Goal: Contribute content: Add original content to the website for others to see

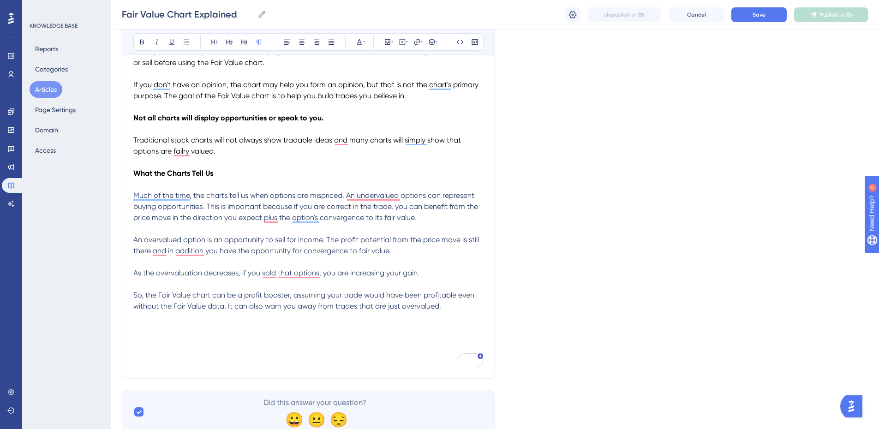
scroll to position [231, 0]
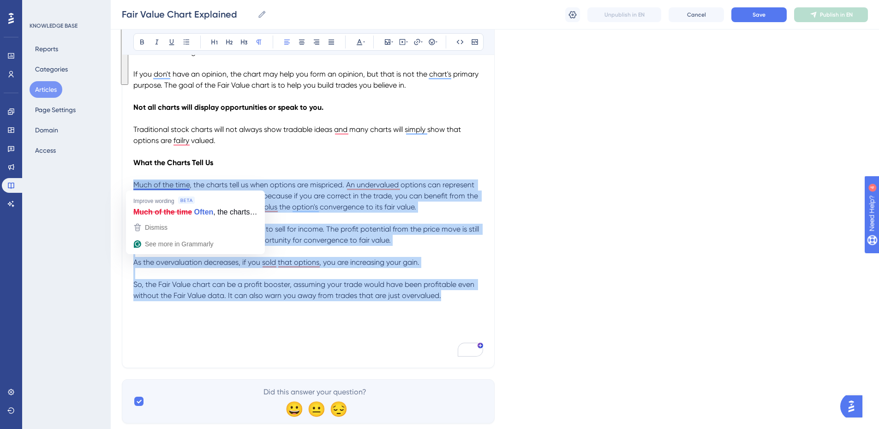
drag, startPoint x: 447, startPoint y: 294, endPoint x: 134, endPoint y: 182, distance: 332.0
click at [134, 182] on div "Brief introduction to the Fair Value chart and how useful they can be to option…" at bounding box center [308, 160] width 350 height 391
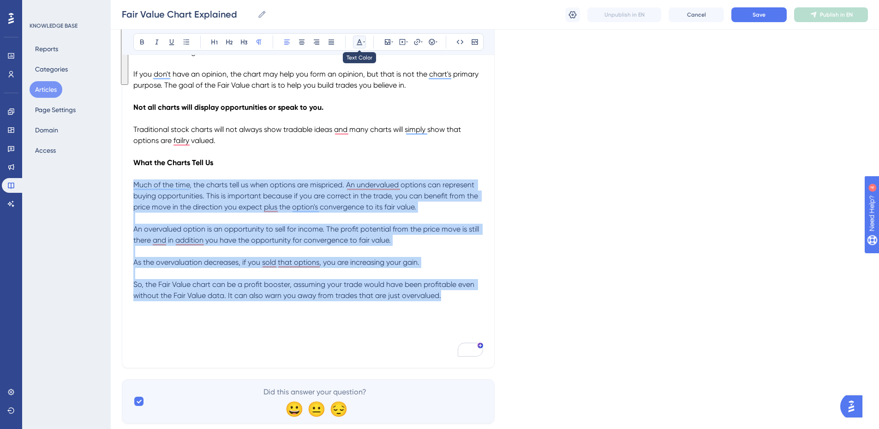
click at [358, 42] on icon at bounding box center [360, 42] width 6 height 6
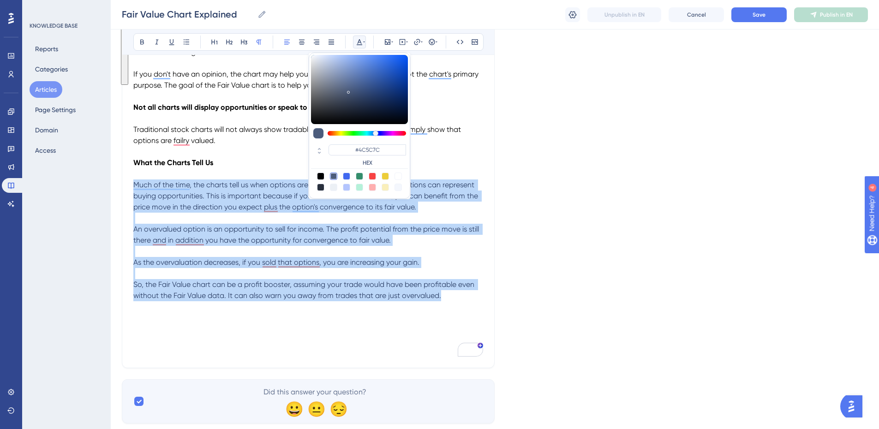
click at [318, 174] on div at bounding box center [320, 176] width 7 height 7
type input "#000000"
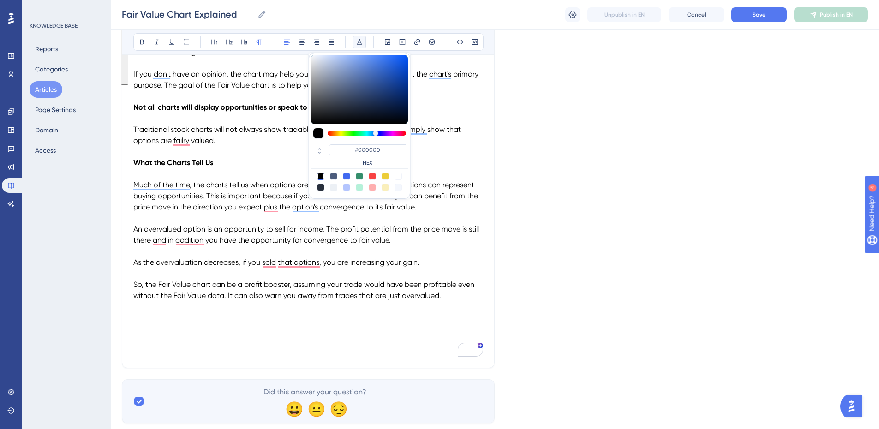
click at [450, 162] on p "What the Charts Tell Us" at bounding box center [308, 162] width 350 height 11
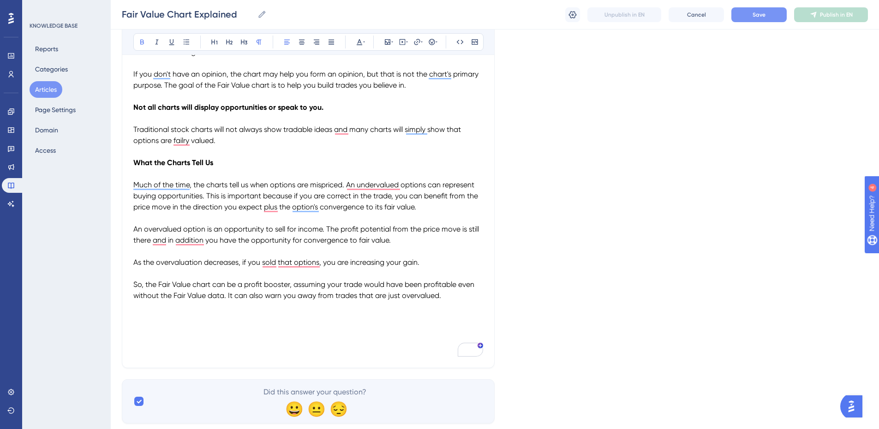
click at [757, 16] on span "Save" at bounding box center [759, 14] width 13 height 7
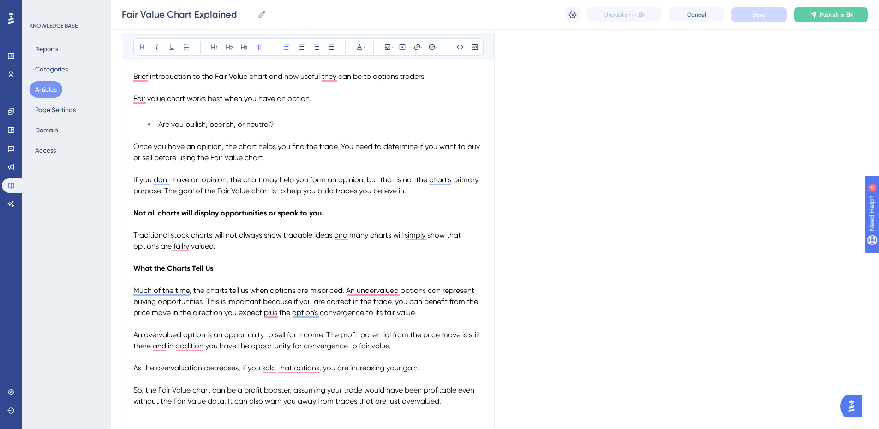
scroll to position [138, 0]
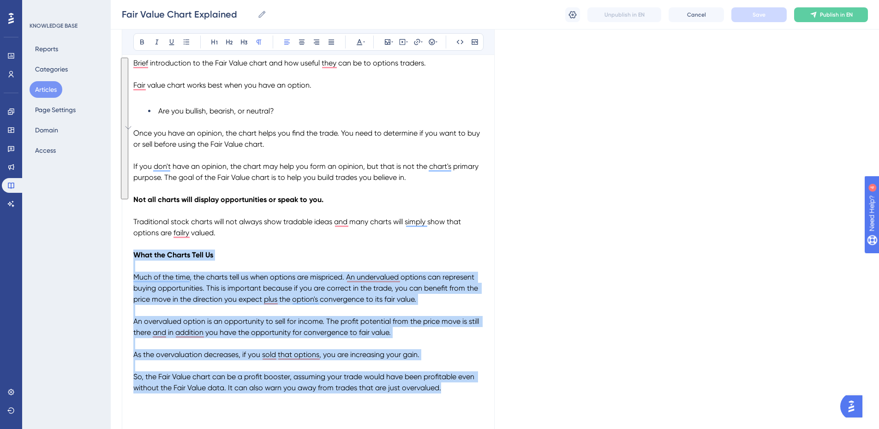
drag, startPoint x: 451, startPoint y: 392, endPoint x: 133, endPoint y: 253, distance: 346.8
click at [133, 253] on div "Brief introduction to the Fair Value chart and how useful they can be to option…" at bounding box center [308, 253] width 350 height 391
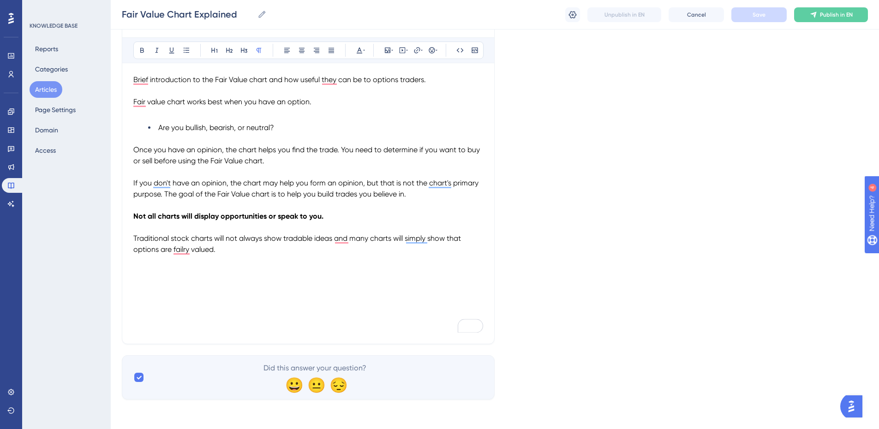
scroll to position [122, 0]
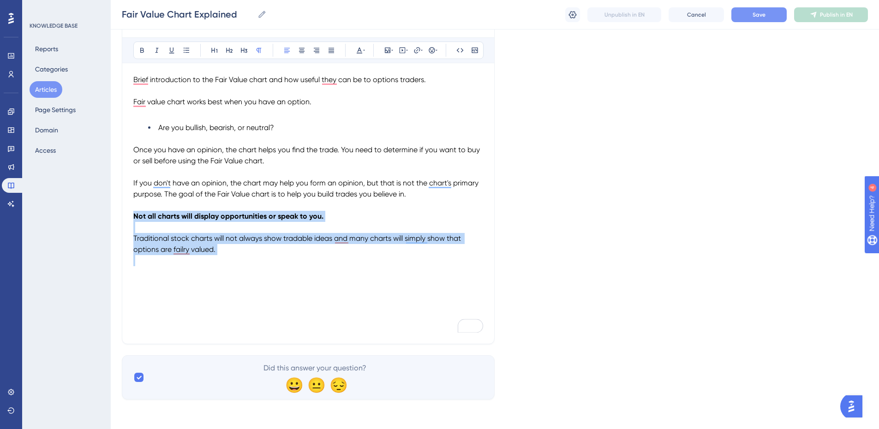
drag, startPoint x: 226, startPoint y: 260, endPoint x: 132, endPoint y: 211, distance: 105.5
click at [132, 211] on div "Fair Value Chart Explained Bold Italic Underline Bullet Point Heading 1 Heading…" at bounding box center [308, 163] width 373 height 363
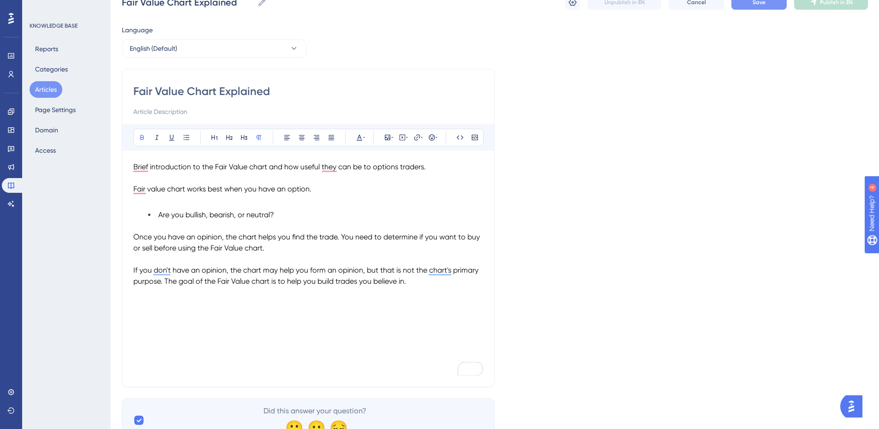
scroll to position [0, 0]
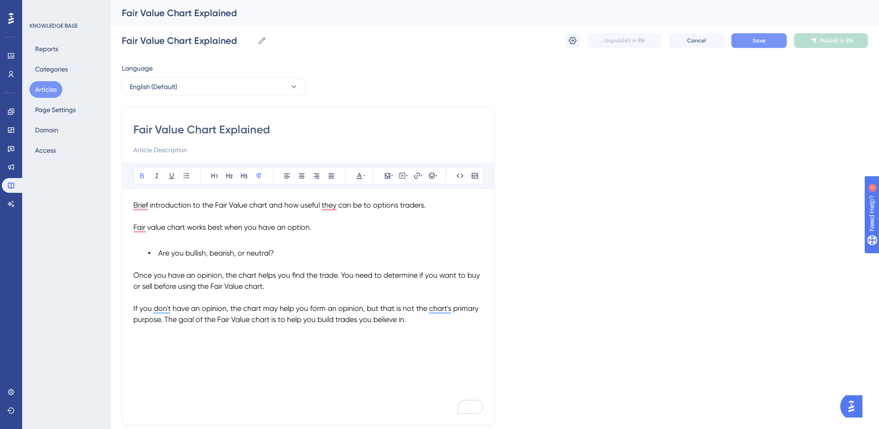
click at [153, 298] on p "To enrich screen reader interactions, please activate Accessibility in Grammarl…" at bounding box center [308, 297] width 350 height 11
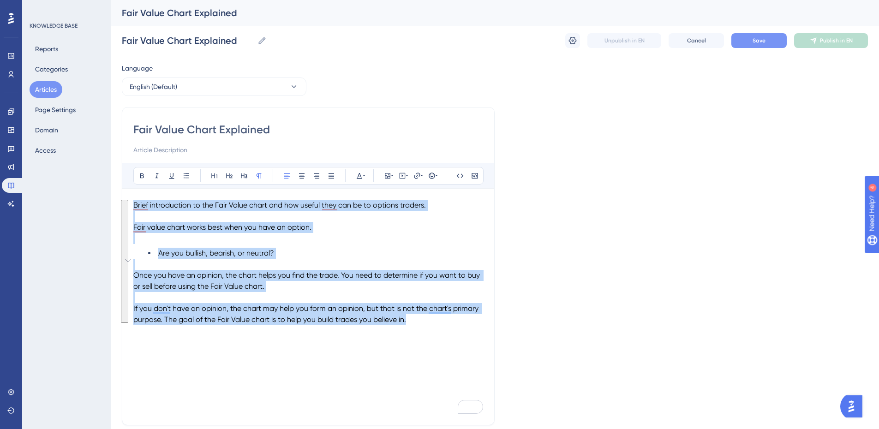
drag, startPoint x: 414, startPoint y: 320, endPoint x: 124, endPoint y: 205, distance: 311.8
click at [124, 205] on div "Fair Value Chart Explained Bold Italic Underline Bullet Point Heading 1 Heading…" at bounding box center [308, 266] width 373 height 318
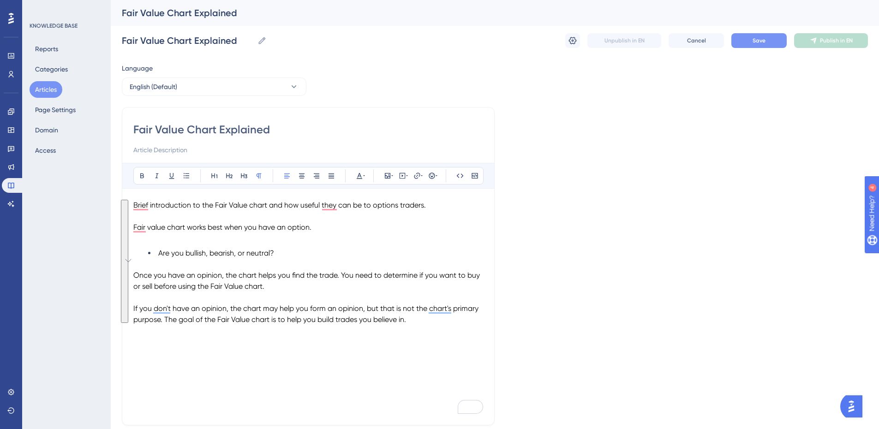
click at [355, 346] on p "To enrich screen reader interactions, please activate Accessibility in Grammarl…" at bounding box center [308, 341] width 350 height 11
click at [750, 42] on button "Save" at bounding box center [758, 40] width 55 height 15
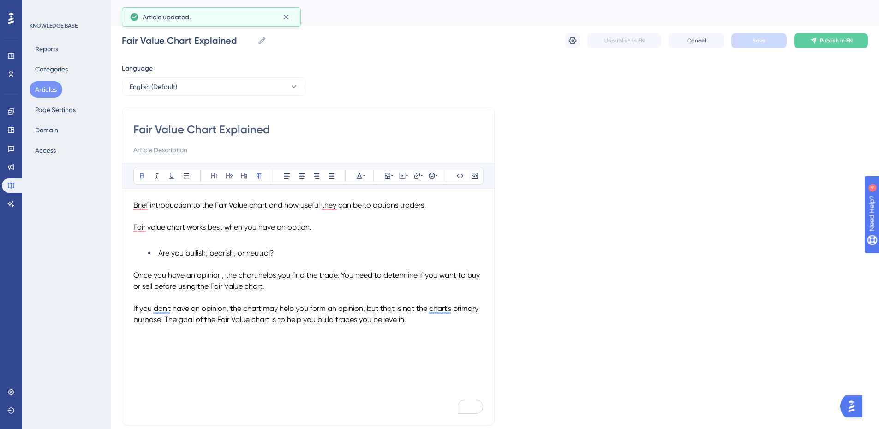
click at [45, 89] on button "Articles" at bounding box center [46, 89] width 33 height 17
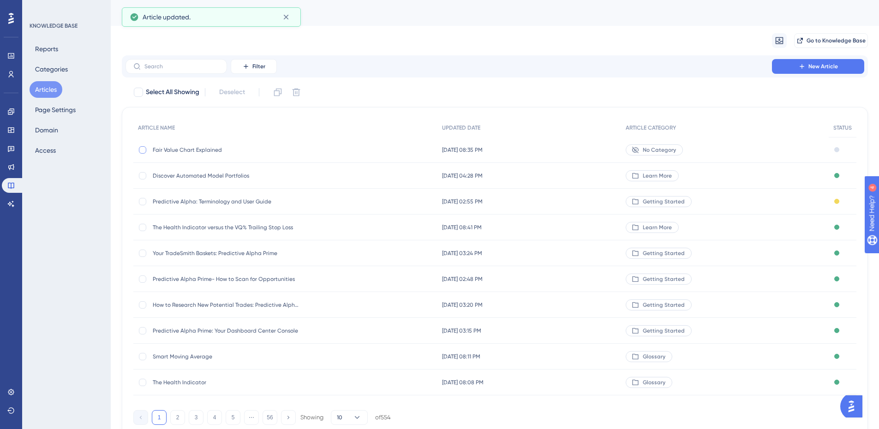
click at [141, 150] on div at bounding box center [142, 149] width 7 height 7
click at [301, 92] on icon at bounding box center [296, 92] width 9 height 9
checkbox input "false"
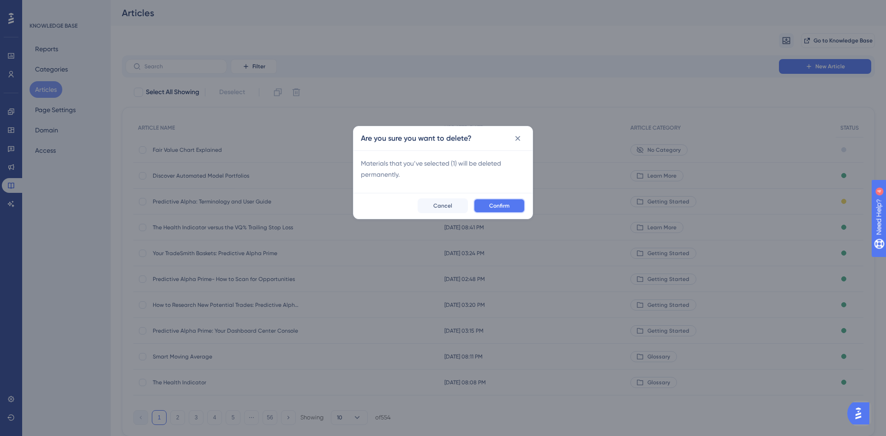
click at [502, 206] on span "Confirm" at bounding box center [499, 205] width 20 height 7
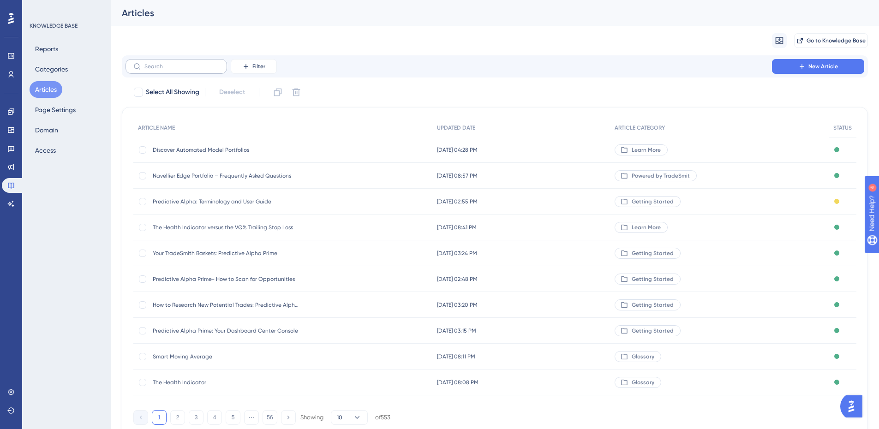
click at [174, 63] on label at bounding box center [177, 66] width 102 height 15
click at [174, 63] on input "text" at bounding box center [181, 66] width 75 height 6
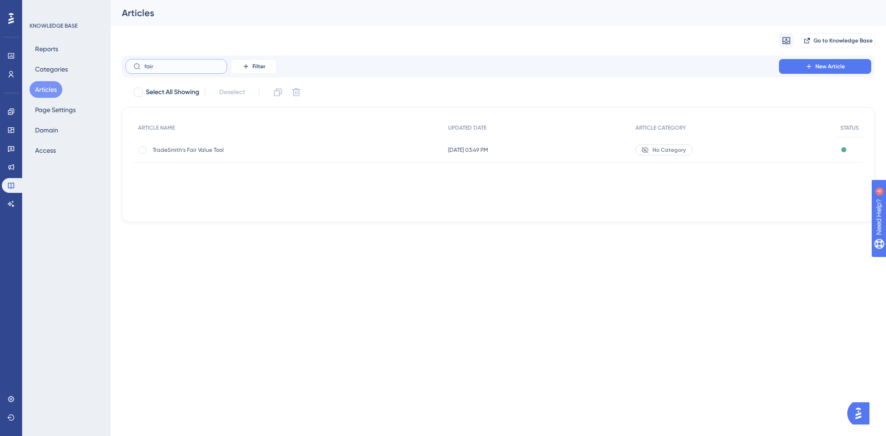
type input "fair"
click at [201, 151] on span "TradeSmith's Fair Value Tool" at bounding box center [227, 149] width 148 height 7
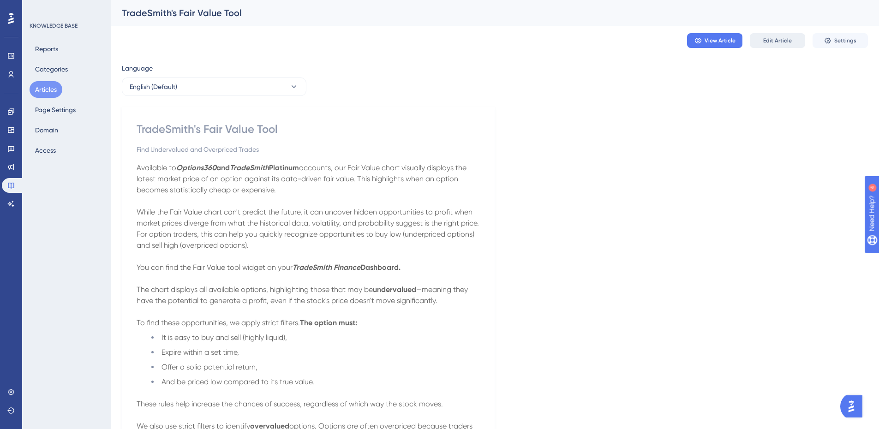
click at [768, 42] on span "Edit Article" at bounding box center [777, 40] width 29 height 7
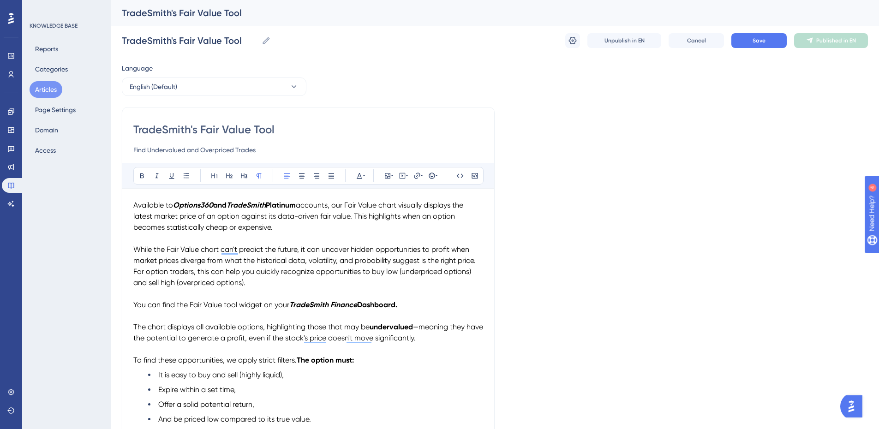
drag, startPoint x: 249, startPoint y: 283, endPoint x: 257, endPoint y: 283, distance: 7.9
click at [249, 283] on p "For option traders, this can help you quickly recognize opportunities to buy lo…" at bounding box center [308, 277] width 350 height 22
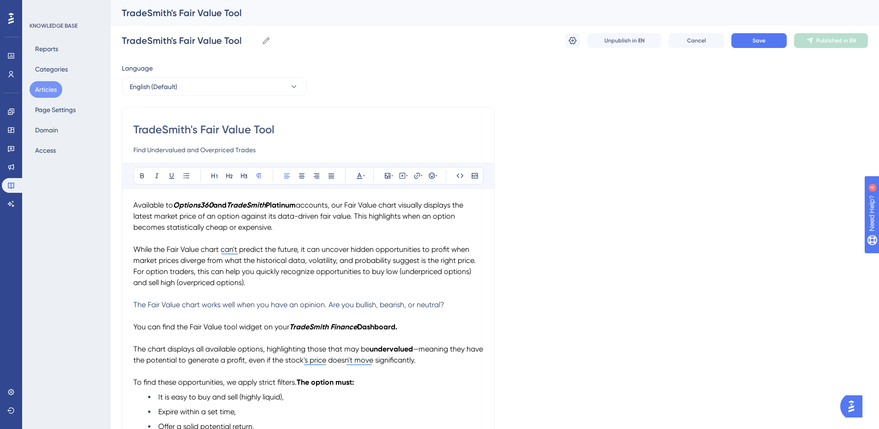
click at [330, 303] on span "The Fair Value chart works well when you have an opinion. Are you bullish, bear…" at bounding box center [288, 304] width 311 height 9
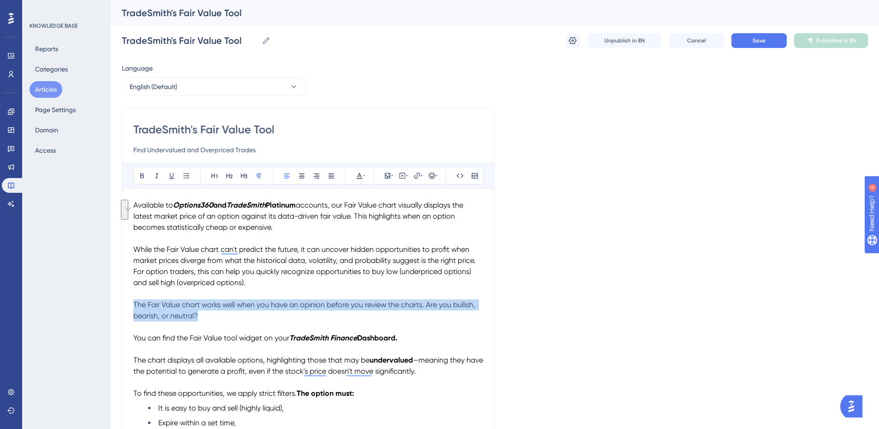
drag, startPoint x: 204, startPoint y: 317, endPoint x: 148, endPoint y: 297, distance: 59.5
click at [133, 304] on p "The Fair Value chart works well when you have an opinion before you review the …" at bounding box center [308, 311] width 350 height 22
click at [360, 173] on icon at bounding box center [359, 175] width 7 height 7
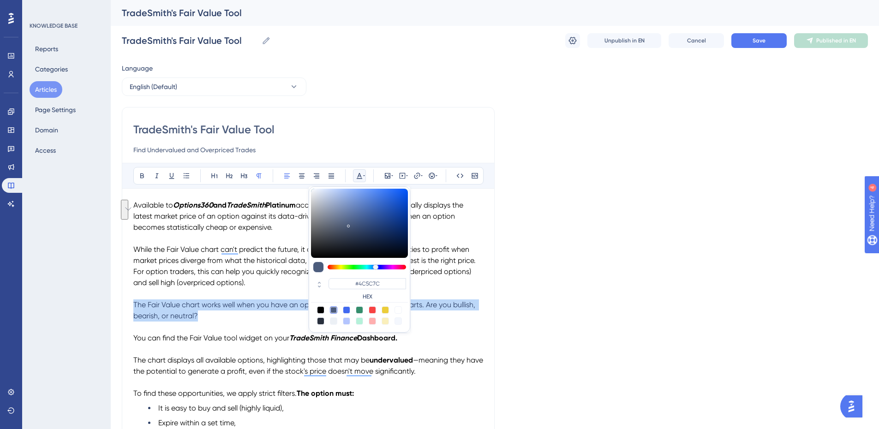
click at [320, 308] on div at bounding box center [320, 309] width 7 height 7
type input "#000000"
click at [279, 317] on p "The Fair Value chart works well when you have an opinion before you review the …" at bounding box center [308, 311] width 350 height 22
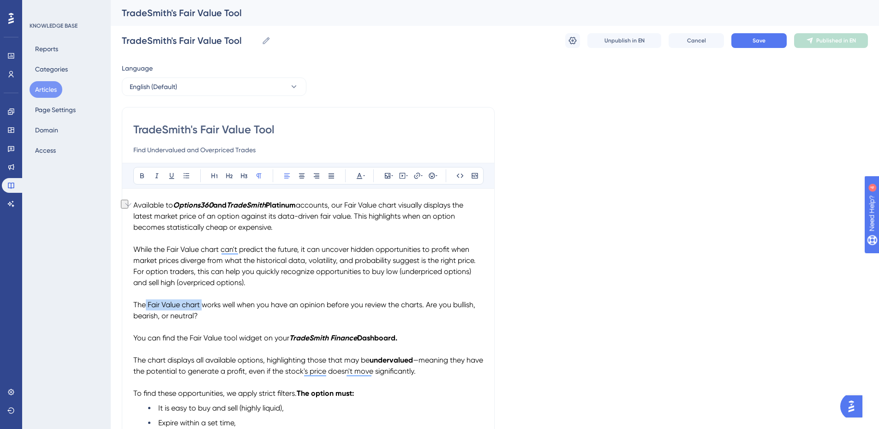
drag, startPoint x: 146, startPoint y: 303, endPoint x: 202, endPoint y: 303, distance: 55.4
click at [202, 303] on span "The Fair Value chart works well when you have an opinion before you review the …" at bounding box center [305, 310] width 344 height 20
click at [186, 305] on span "The Fair Value chart works well when you have an opinion before you review the …" at bounding box center [305, 310] width 344 height 20
drag, startPoint x: 182, startPoint y: 305, endPoint x: 147, endPoint y: 304, distance: 35.1
click at [147, 304] on span "The Fair Value chart works well when you have an opinion before you review the …" at bounding box center [305, 310] width 344 height 20
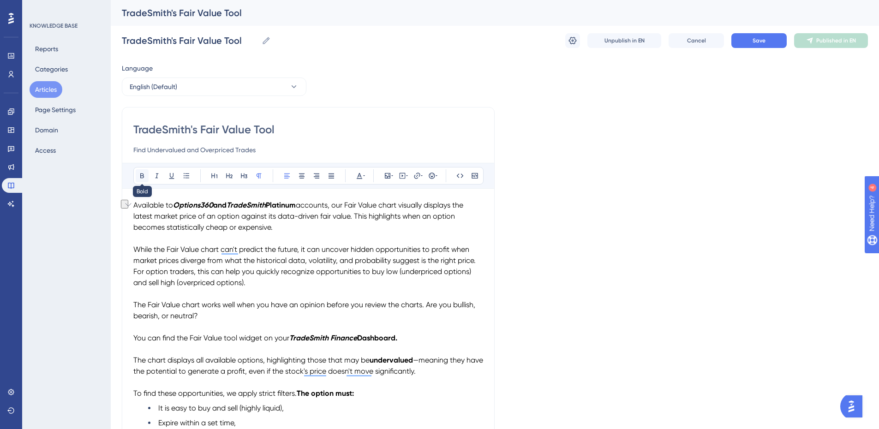
click at [143, 179] on icon at bounding box center [141, 175] width 7 height 7
click at [240, 296] on p "To enrich screen reader interactions, please activate Accessibility in Grammarl…" at bounding box center [308, 293] width 350 height 11
drag, startPoint x: 204, startPoint y: 305, endPoint x: 330, endPoint y: 309, distance: 125.6
click at [330, 309] on span "chart works well when you have an opinion before you review the charts. Are you…" at bounding box center [304, 310] width 342 height 20
drag, startPoint x: 144, startPoint y: 174, endPoint x: 278, endPoint y: 283, distance: 172.5
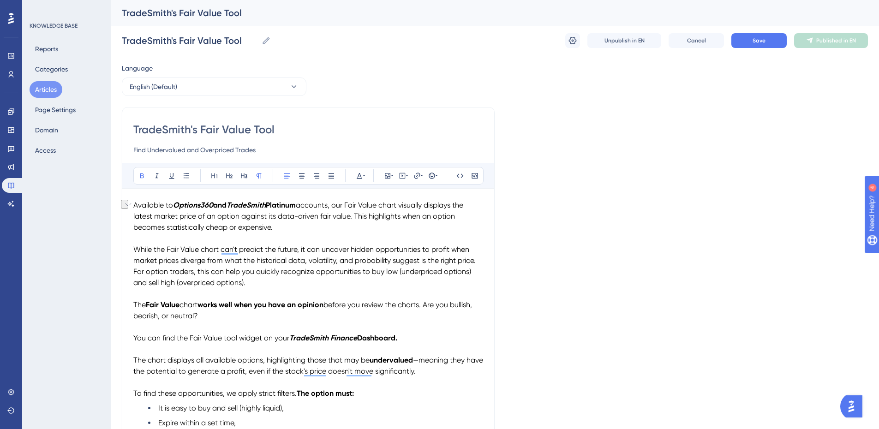
click at [144, 174] on icon at bounding box center [141, 175] width 7 height 7
click at [348, 323] on p "To enrich screen reader interactions, please activate Accessibility in Grammarl…" at bounding box center [308, 327] width 350 height 11
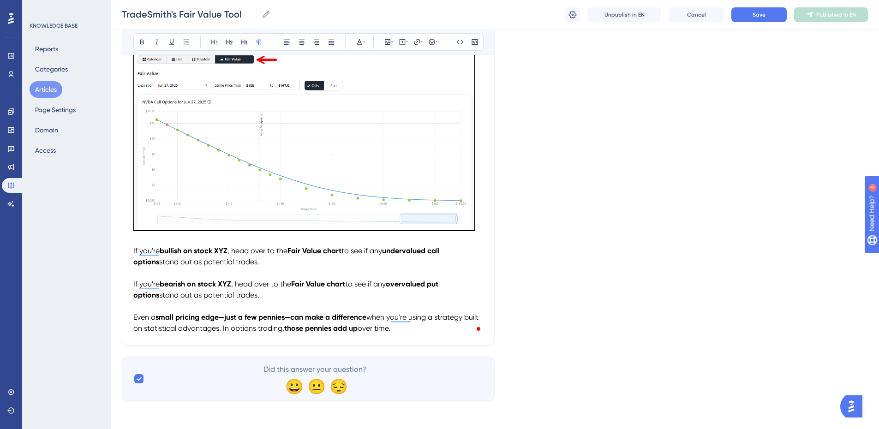
scroll to position [1622, 0]
click at [247, 294] on p "If you're bearish on stock XYZ , head over to the Fair Value chart to see if an…" at bounding box center [308, 288] width 350 height 22
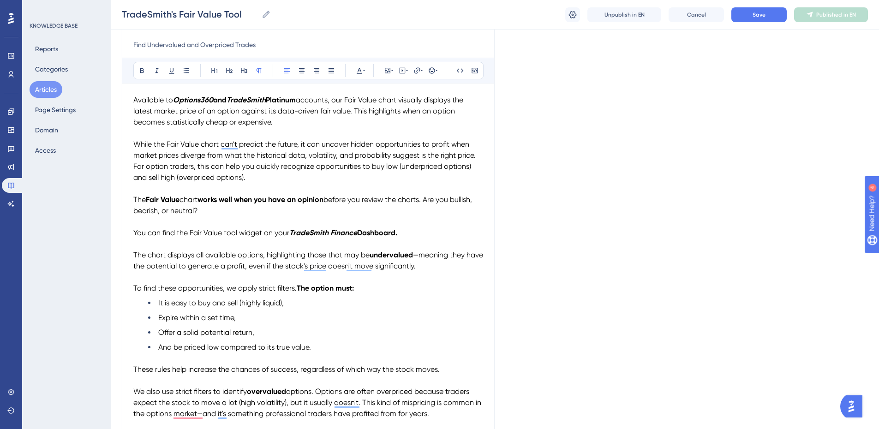
scroll to position [99, 0]
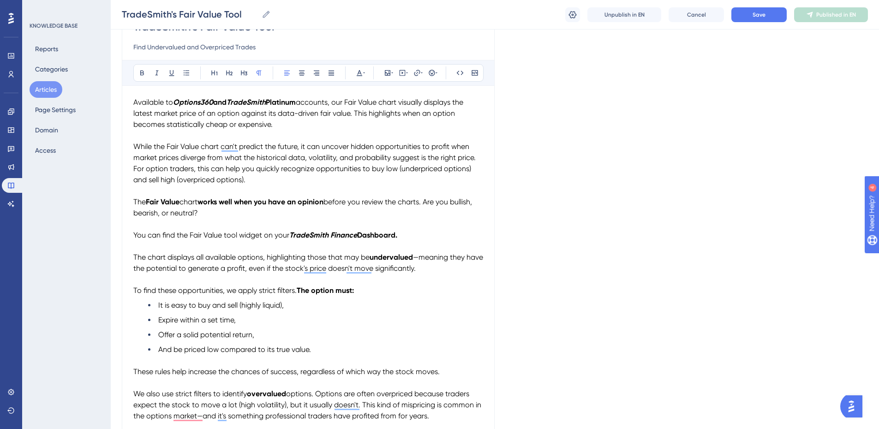
click at [211, 211] on p "The Fair Value chart works well when you have an opinion before you review the …" at bounding box center [308, 208] width 350 height 22
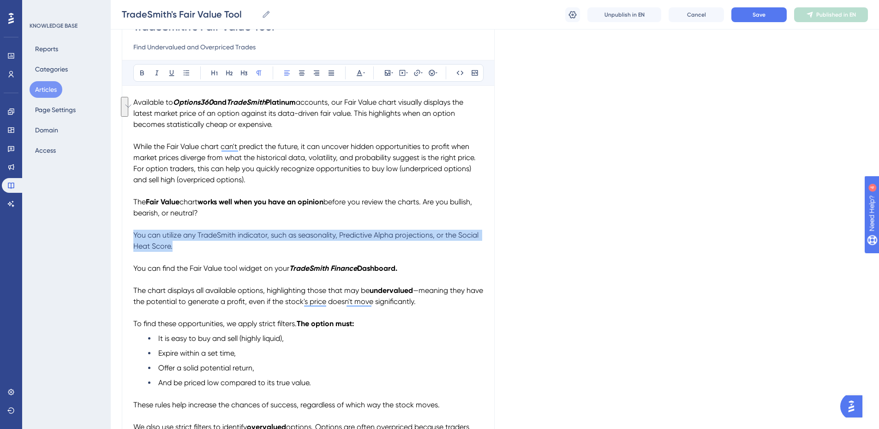
drag, startPoint x: 177, startPoint y: 248, endPoint x: 131, endPoint y: 238, distance: 47.3
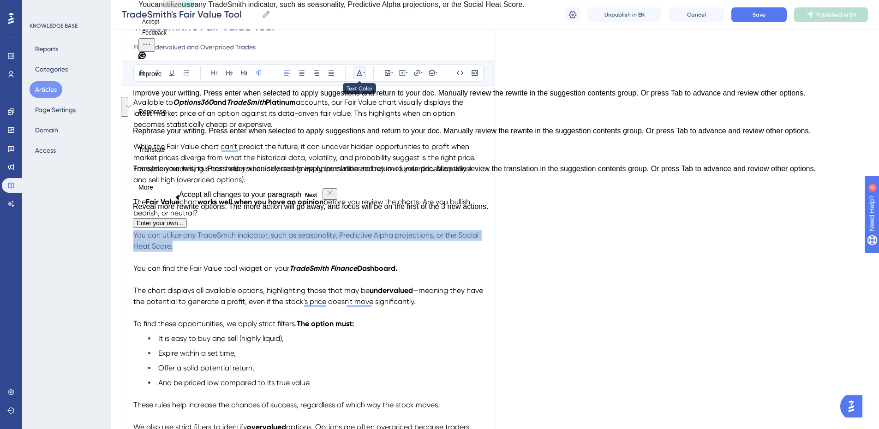
click at [361, 72] on icon at bounding box center [359, 72] width 7 height 7
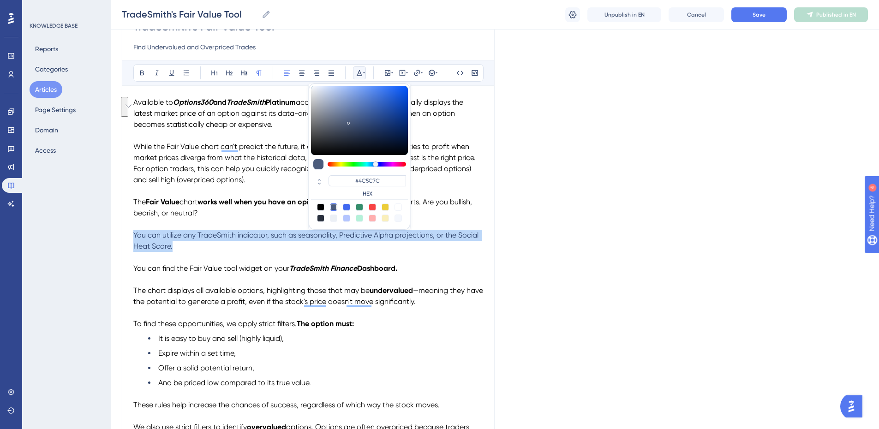
click at [321, 207] on div at bounding box center [320, 207] width 7 height 7
type input "#000000"
click at [293, 249] on p "You can utilize any TradeSmith indicator, such as seasonality, Predictive Alpha…" at bounding box center [308, 241] width 350 height 22
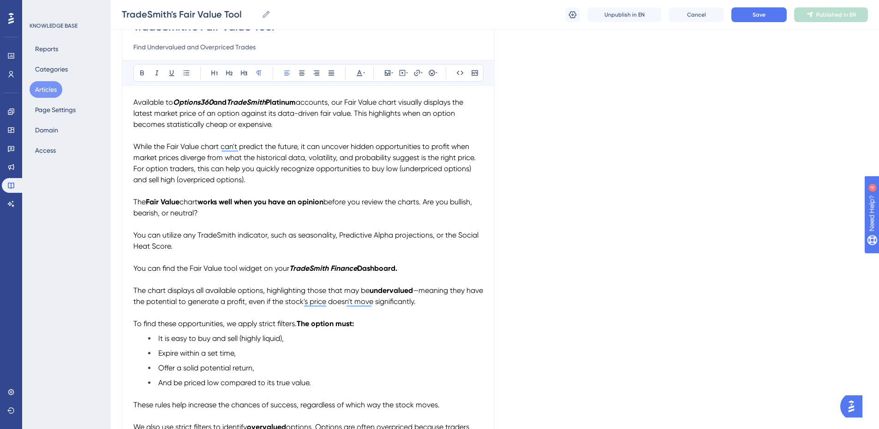
click at [266, 235] on span "You can utilize any TradeSmith indicator, such as seasonality, Predictive Alpha…" at bounding box center [306, 241] width 347 height 20
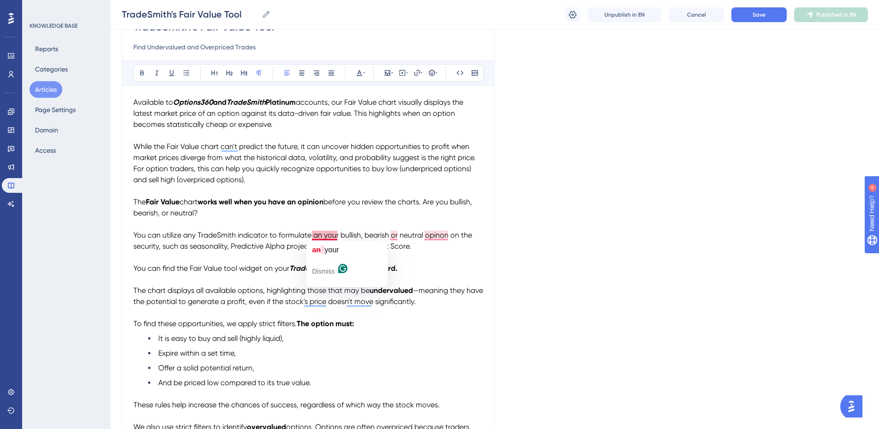
click at [322, 237] on span "You can utilize any TradeSmith indicator to formulate an your bullish, bearish …" at bounding box center [303, 241] width 341 height 20
click at [225, 233] on span "You can utilize any TradeSmith indicator to formulate your bullish, bearish or …" at bounding box center [298, 241] width 330 height 20
click at [156, 71] on icon at bounding box center [157, 73] width 3 height 5
click at [246, 235] on span "indicator to formulate your bullish, bearish or neutral opinon on the security,…" at bounding box center [296, 241] width 326 height 20
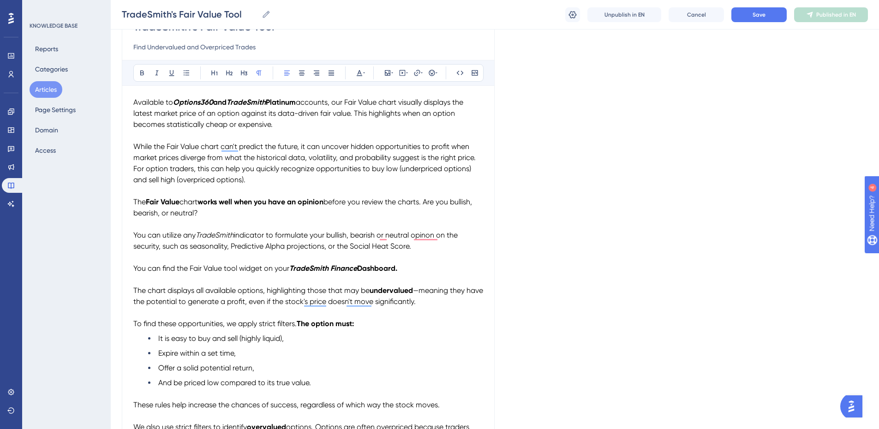
click at [379, 235] on span "indicator to formulate your bullish, bearish or neutral opinon on the security,…" at bounding box center [296, 241] width 326 height 20
click at [434, 236] on span "indicator to formulate your bullish, bearish, or neutral opinon on the security…" at bounding box center [297, 241] width 328 height 20
click at [427, 236] on span "indicator to formulate your bullish, bearish, or neutral opinon on the security…" at bounding box center [297, 241] width 328 height 20
click at [430, 236] on span "indicator to formulate your bullish, bearish, or neutral opinon on the security…" at bounding box center [297, 241] width 328 height 20
click at [439, 234] on span "indicator to formulate your bullish, bearish, or neutral opinon on the security…" at bounding box center [297, 241] width 328 height 20
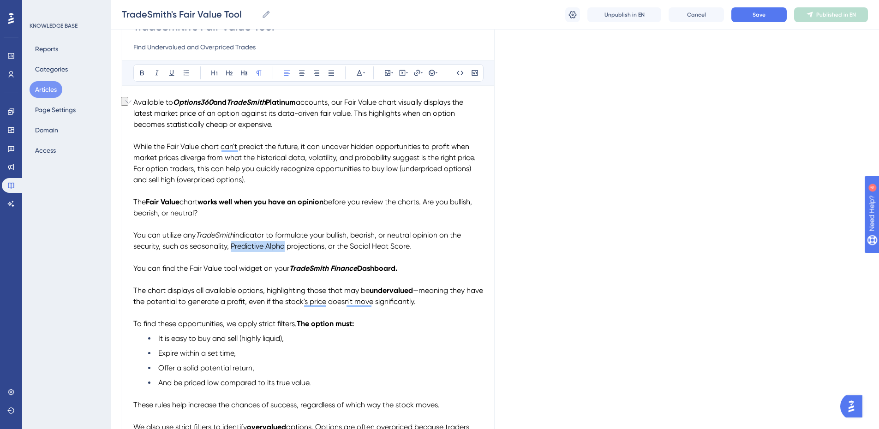
drag, startPoint x: 286, startPoint y: 245, endPoint x: 233, endPoint y: 248, distance: 53.1
click at [233, 248] on span "indicator to formulate your bullish, bearish, or neutral opinion on the securit…" at bounding box center [298, 241] width 330 height 20
click at [156, 71] on icon at bounding box center [157, 73] width 3 height 5
click at [285, 253] on p "To enrich screen reader interactions, please activate Accessibility in Grammarl…" at bounding box center [308, 257] width 350 height 11
drag, startPoint x: 415, startPoint y: 246, endPoint x: 421, endPoint y: 245, distance: 6.5
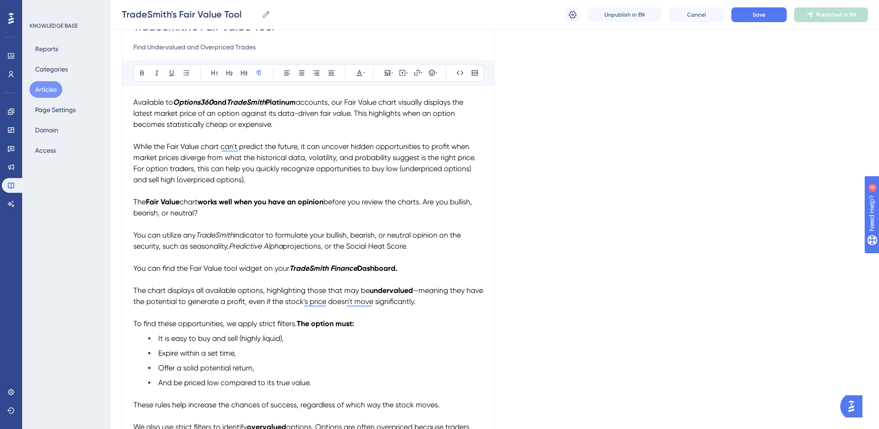
click at [415, 245] on p "You can utilize any TradeSmith indicator to formulate your bullish, bearish, or…" at bounding box center [308, 241] width 350 height 22
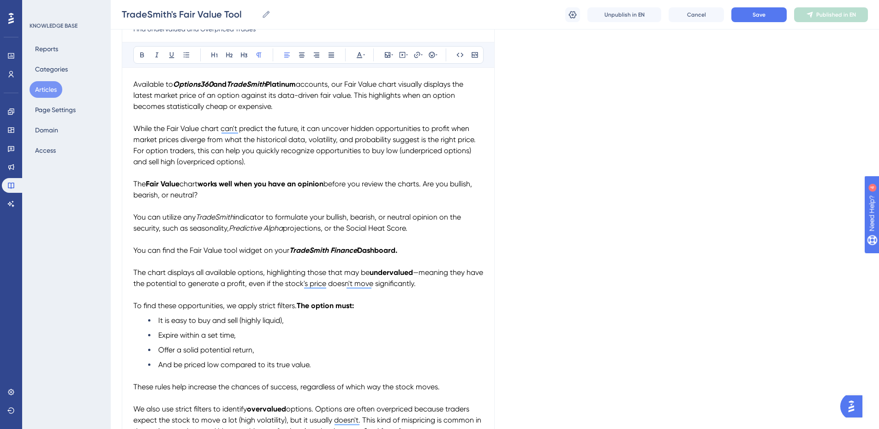
scroll to position [145, 0]
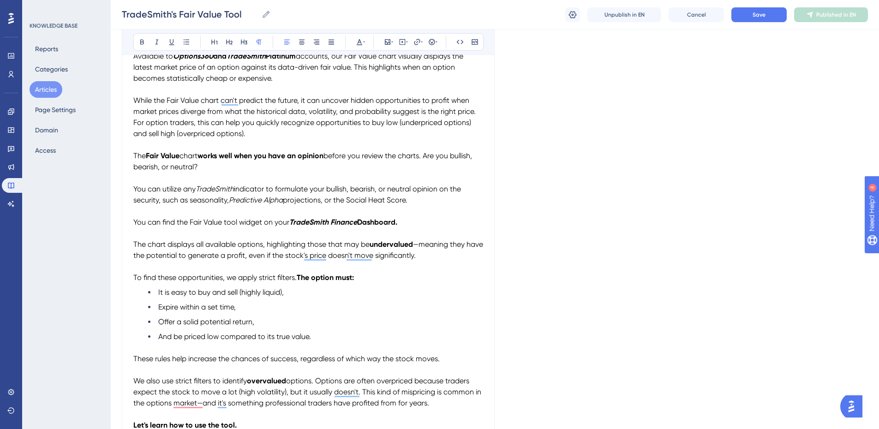
click at [422, 199] on p "You can utilize any TradeSmith indicator to formulate your bullish, bearish, or…" at bounding box center [308, 195] width 350 height 22
click at [192, 198] on span "indicator to formulate your bullish, bearish, or neutral opinion on the securit…" at bounding box center [298, 195] width 330 height 20
click at [163, 198] on span "indicator to formulate your bullish, bearish, or neutral opinion on the securit…" at bounding box center [298, 195] width 330 height 20
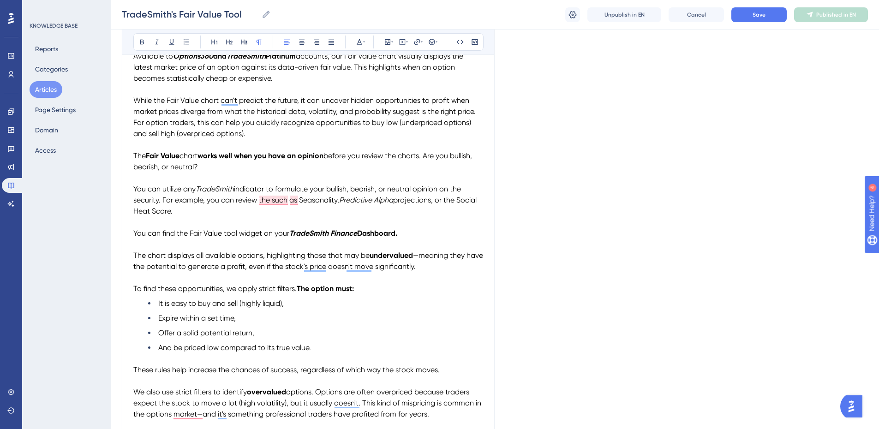
click at [257, 198] on span "indicator to formulate your bullish, bearish, or neutral opinion on the securit…" at bounding box center [298, 195] width 330 height 20
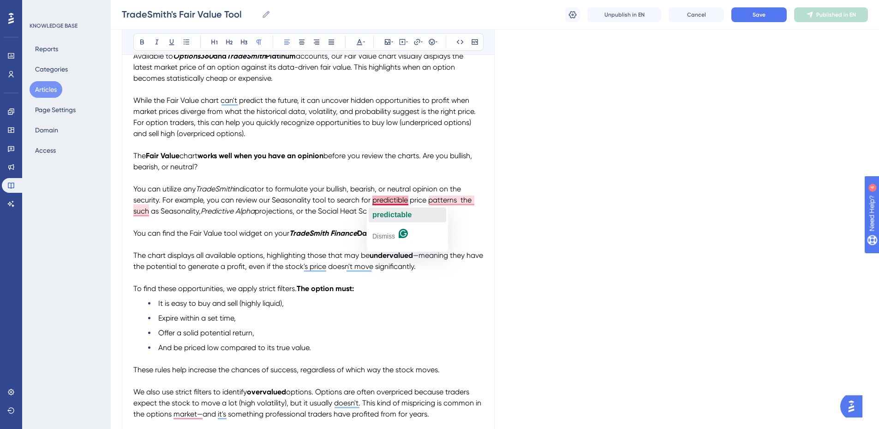
click at [391, 216] on span "predictable" at bounding box center [391, 215] width 39 height 8
click at [464, 199] on span "indicator to formulate your bullish, bearish, or neutral opinion on the securit…" at bounding box center [304, 200] width 343 height 31
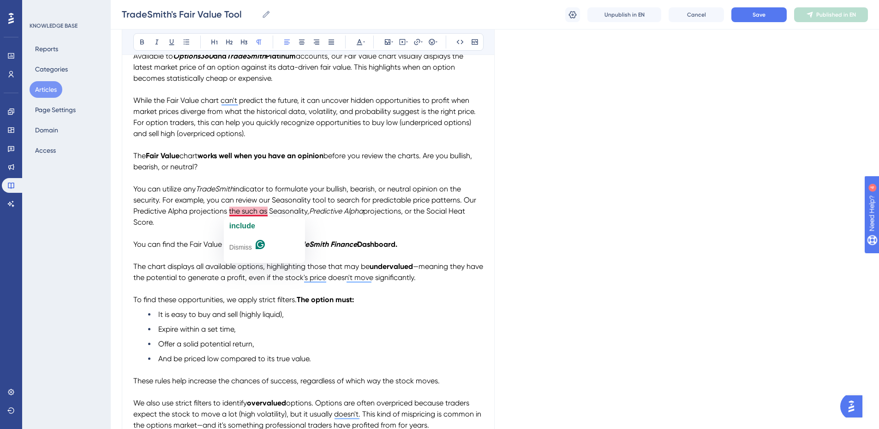
click at [228, 211] on span "indicator to formulate your bullish, bearish, or neutral opinion on the securit…" at bounding box center [305, 200] width 345 height 31
click at [432, 210] on span "indicator to formulate your bullish, bearish, or neutral opinion on the securit…" at bounding box center [308, 206] width 351 height 42
click at [266, 187] on span "indicator to formulate your bullish, bearish, or neutral opinion on the securit…" at bounding box center [308, 206] width 351 height 42
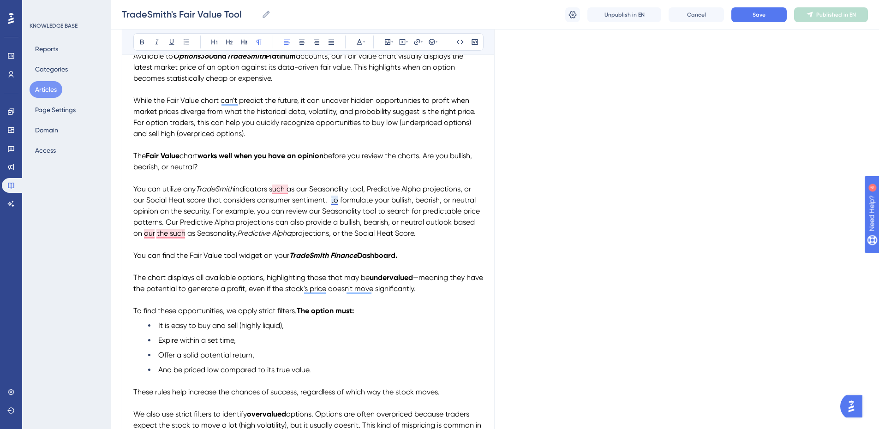
click at [331, 199] on span "indicators such as our Seasonality tool, Predictive Alpha projections, or our S…" at bounding box center [307, 211] width 348 height 53
drag, startPoint x: 426, startPoint y: 233, endPoint x: 212, endPoint y: 212, distance: 214.6
click at [212, 212] on p "You can utilize any TradeSmith indicators such as our Seasonality tool, Predict…" at bounding box center [308, 211] width 350 height 55
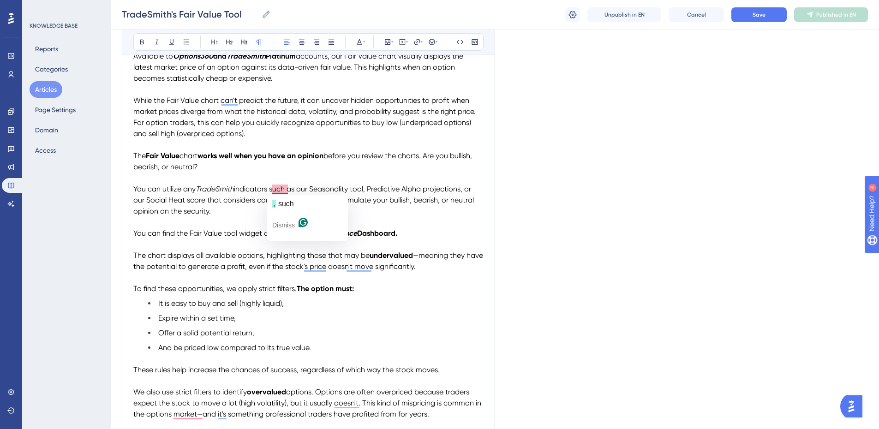
click at [273, 190] on span "indicators such as our Seasonality tool, Predictive Alpha projections, or our S…" at bounding box center [304, 200] width 342 height 31
drag, startPoint x: 371, startPoint y: 188, endPoint x: 425, endPoint y: 187, distance: 53.6
click at [425, 187] on span "indicators, such as our Seasonality tool, Predictive Alpha projections, or our …" at bounding box center [304, 200] width 342 height 31
click at [426, 190] on span "indicators, such as our Seasonality tool, Predictive Alpha projections, or our …" at bounding box center [304, 200] width 342 height 31
drag, startPoint x: 426, startPoint y: 189, endPoint x: 372, endPoint y: 186, distance: 54.5
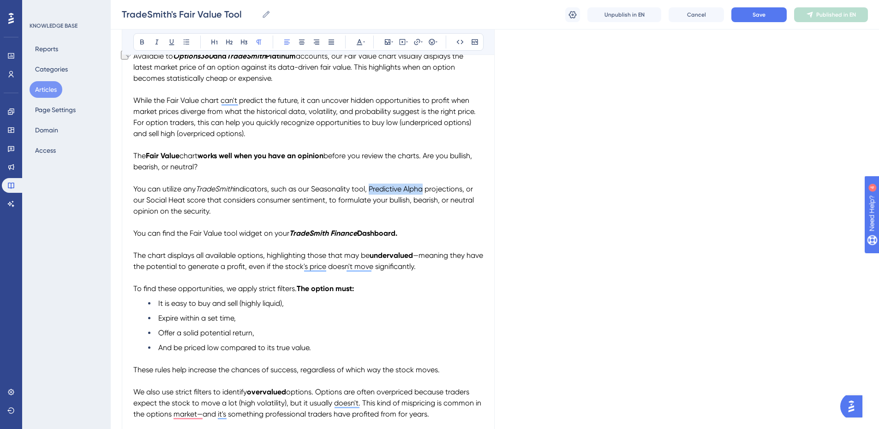
click at [372, 186] on span "indicators, such as our Seasonality tool, Predictive Alpha projections, or our …" at bounding box center [304, 200] width 342 height 31
click at [156, 40] on icon at bounding box center [157, 42] width 3 height 5
click at [245, 192] on span "indicators, such as our Seasonality tool," at bounding box center [300, 189] width 133 height 9
click at [772, 14] on button "Save" at bounding box center [758, 14] width 55 height 15
click at [816, 17] on icon at bounding box center [813, 14] width 7 height 7
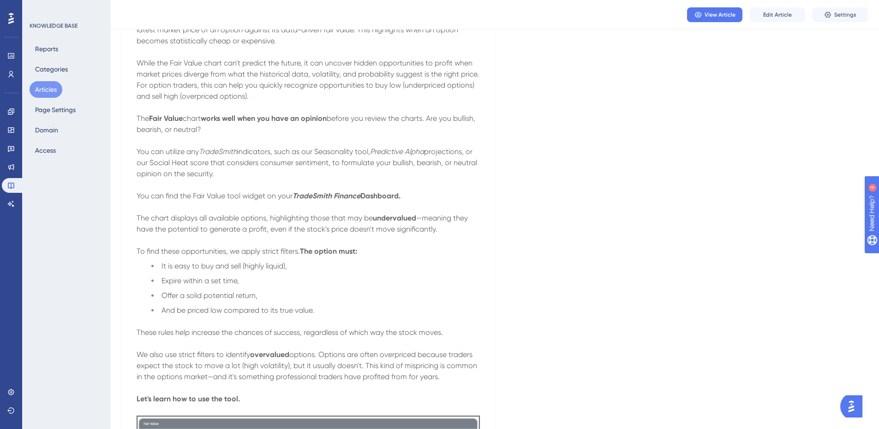
scroll to position [0, 0]
